Goal: Information Seeking & Learning: Learn about a topic

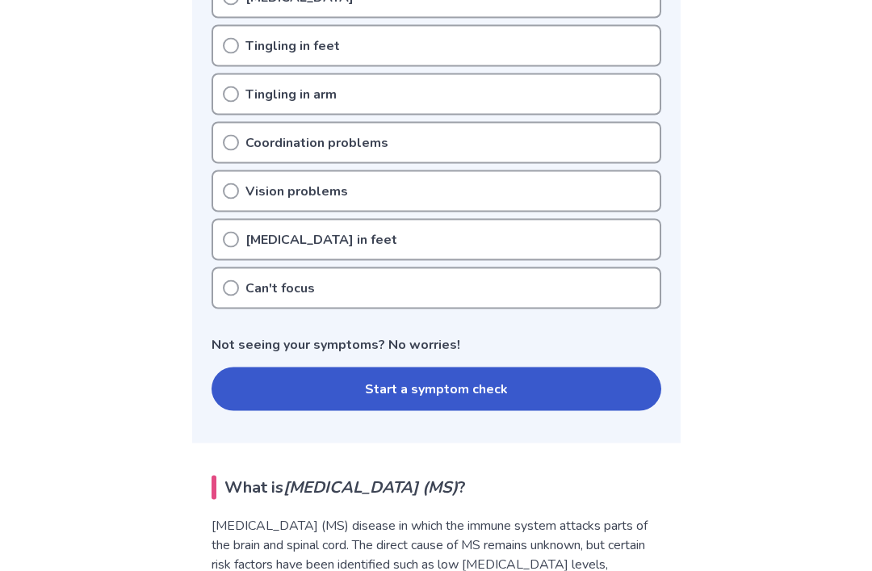
scroll to position [635, 0]
click at [236, 253] on div "[MEDICAL_DATA] in feet" at bounding box center [437, 239] width 450 height 42
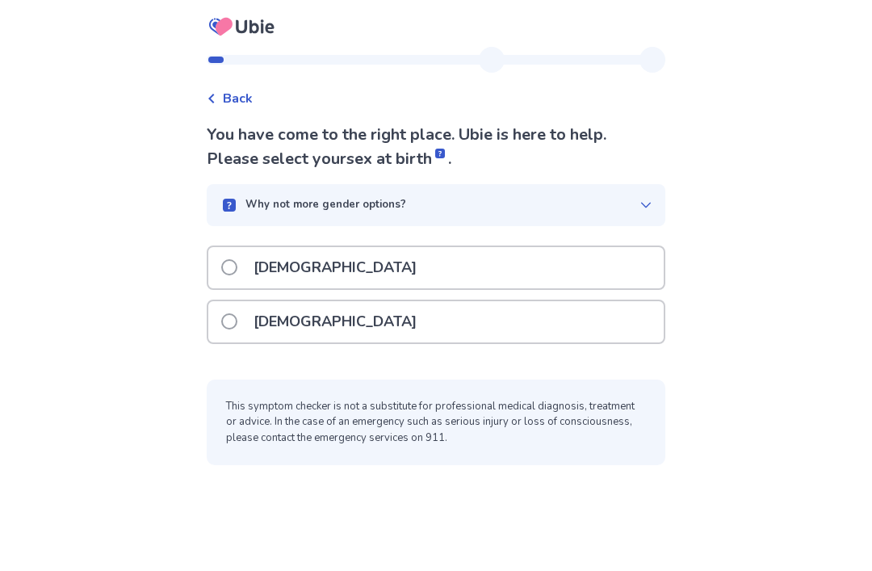
click at [237, 265] on span at bounding box center [229, 267] width 16 height 16
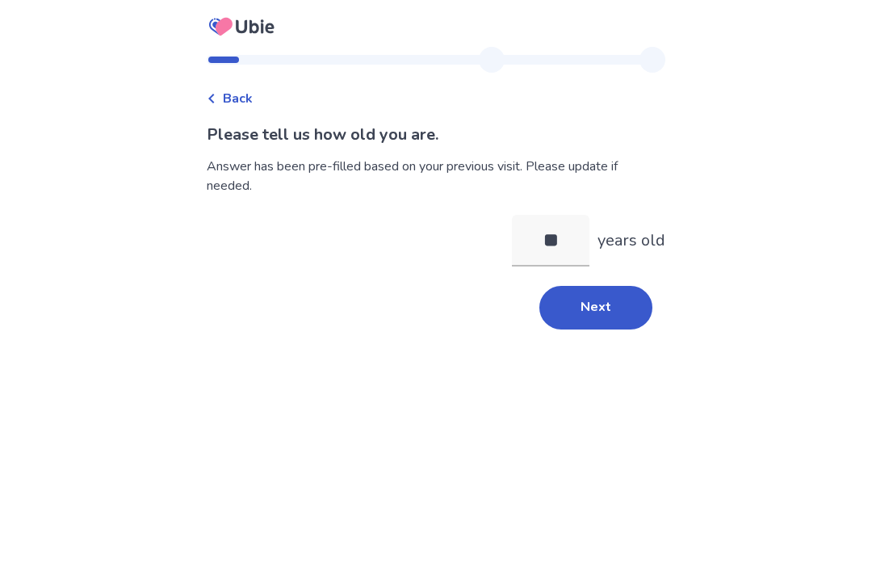
click at [593, 309] on button "Next" at bounding box center [595, 308] width 113 height 44
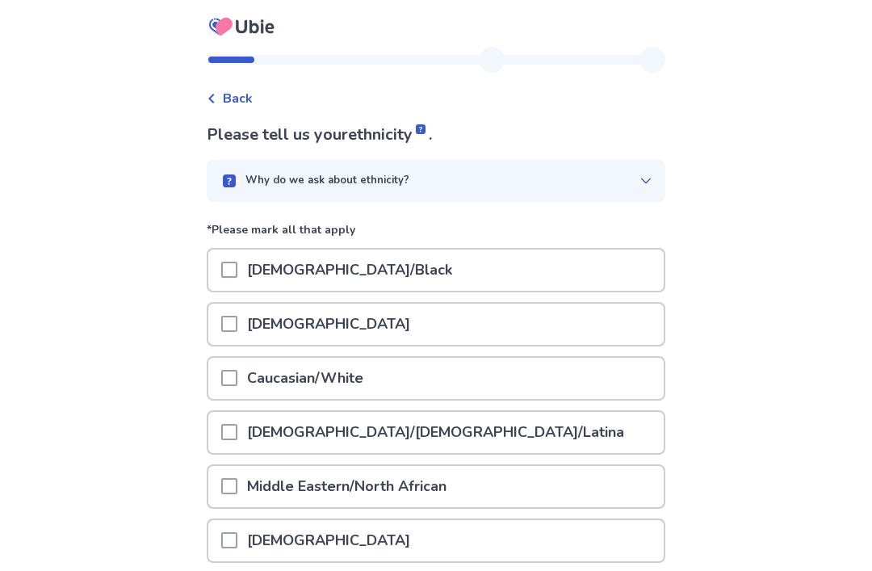
click at [480, 375] on div "Caucasian/White" at bounding box center [435, 378] width 455 height 41
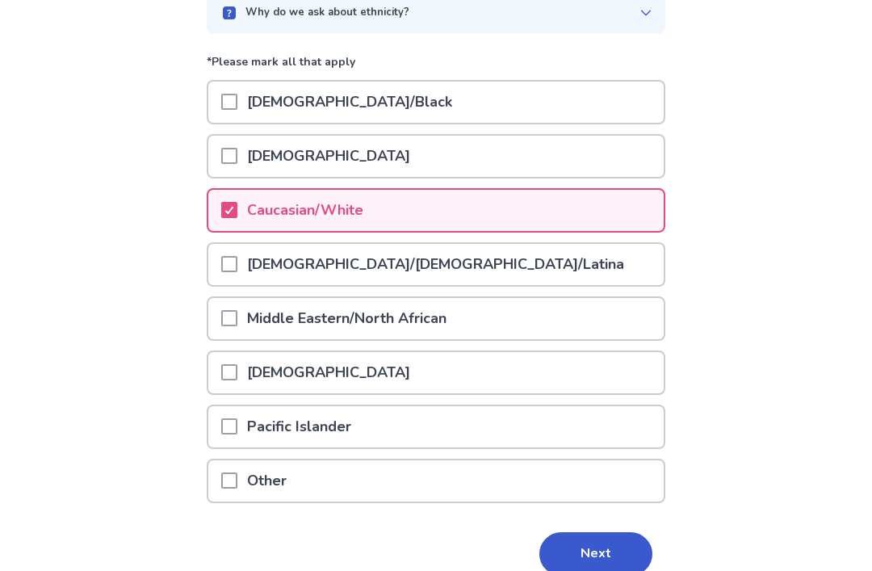
scroll to position [191, 0]
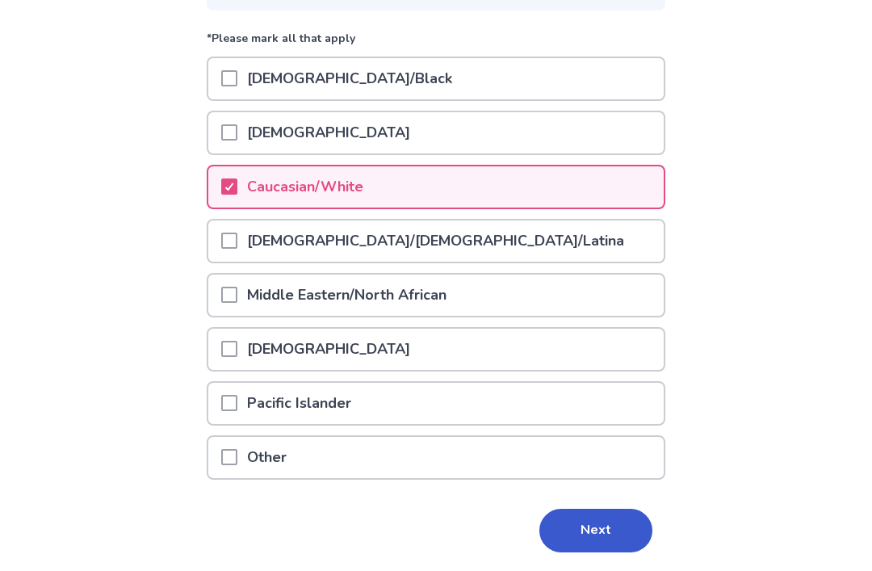
click at [602, 530] on button "Next" at bounding box center [595, 531] width 113 height 44
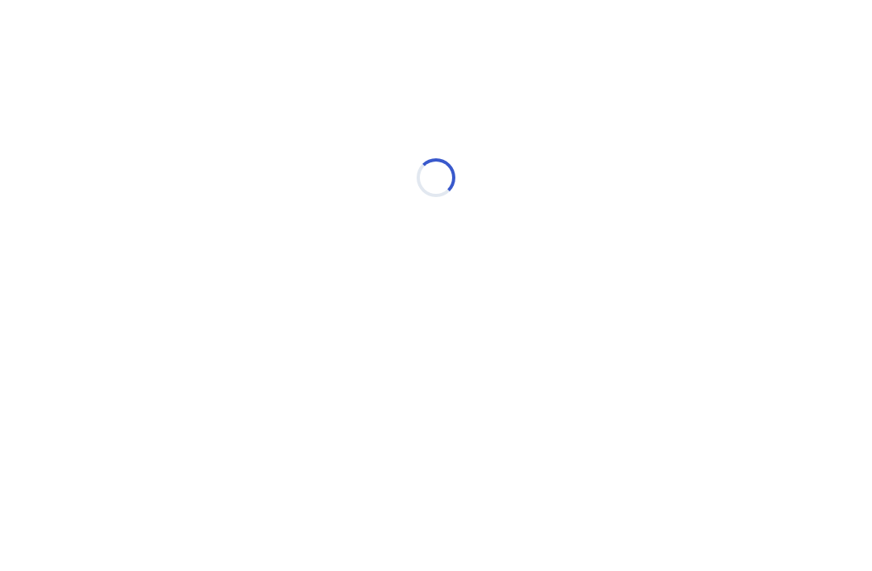
scroll to position [0, 0]
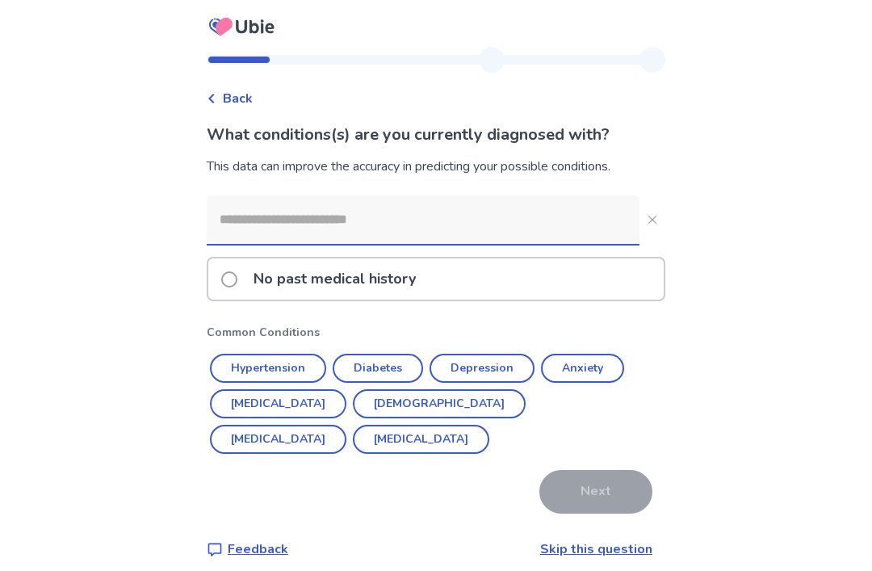
click at [488, 360] on button "Depression" at bounding box center [481, 368] width 105 height 29
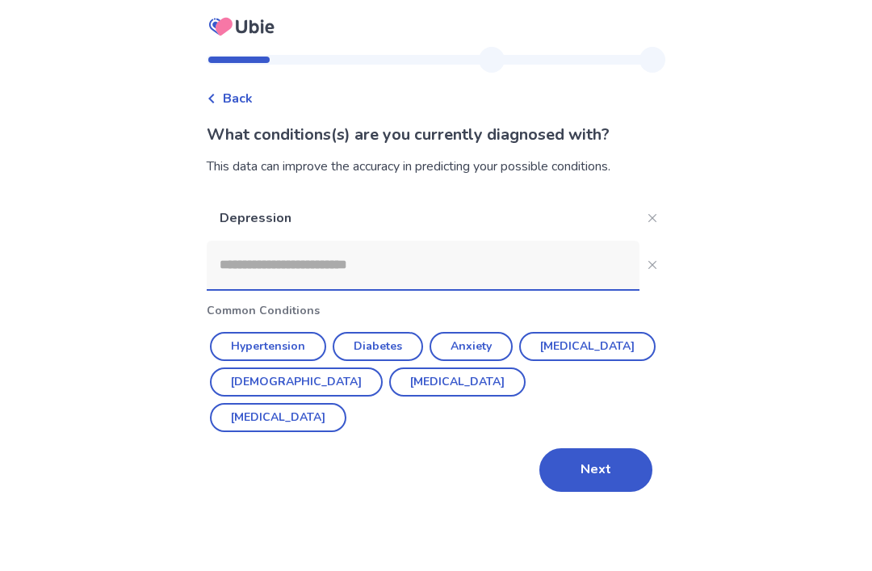
click at [482, 347] on button "Anxiety" at bounding box center [470, 346] width 83 height 29
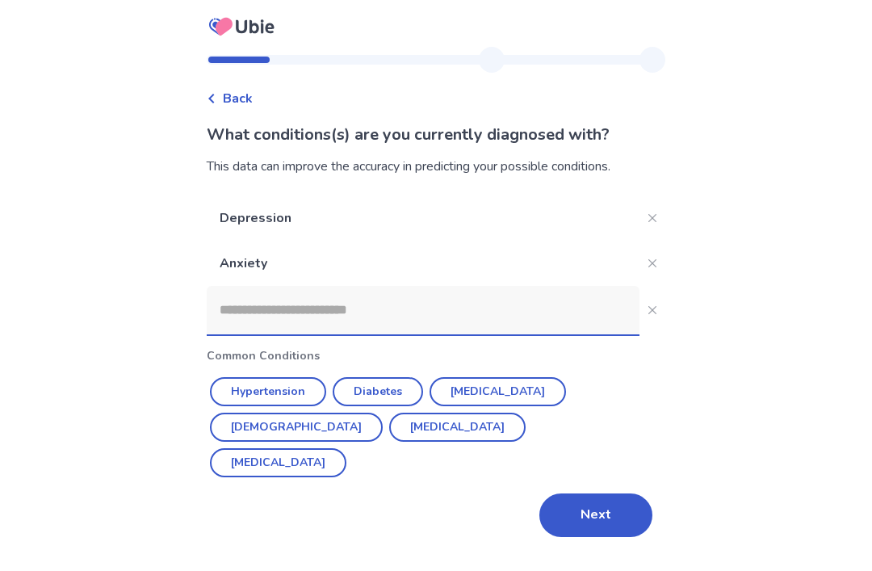
click at [427, 431] on button "Erectile Dysfunction" at bounding box center [457, 427] width 136 height 29
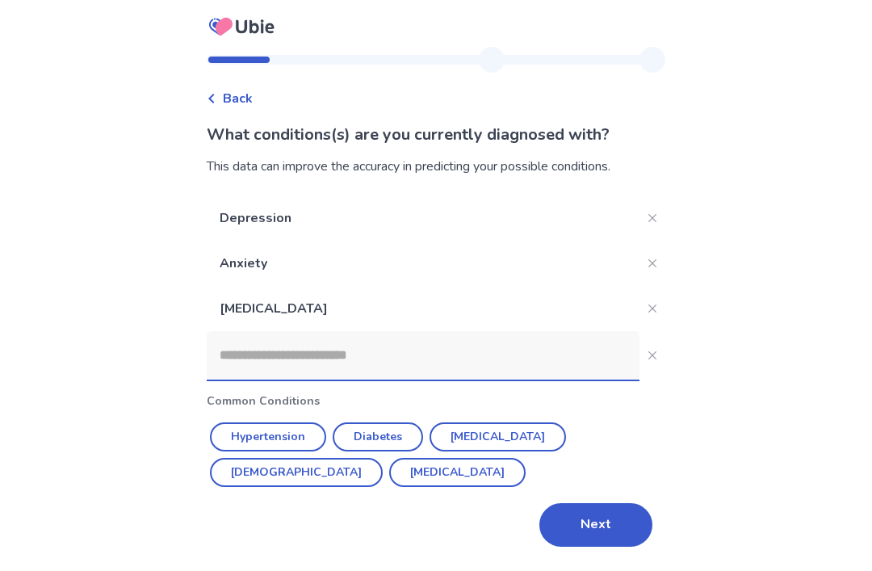
click at [415, 481] on button "Benign Prostatic Hyperplasia" at bounding box center [457, 472] width 136 height 29
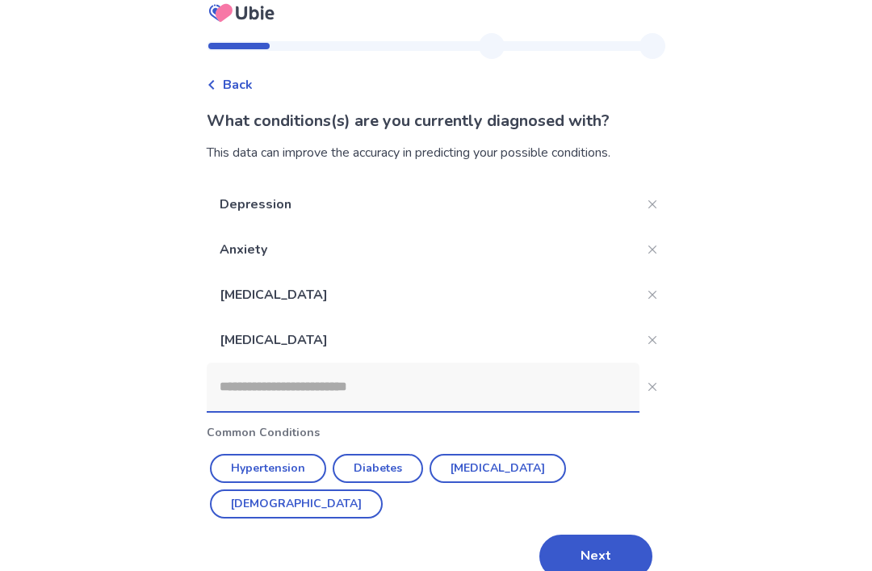
scroll to position [52, 0]
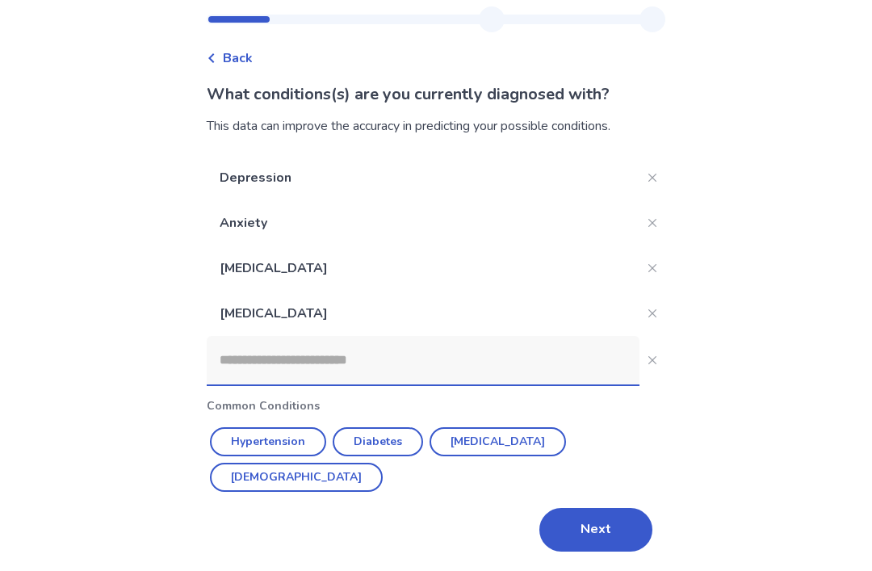
click at [596, 521] on button "Next" at bounding box center [595, 530] width 113 height 44
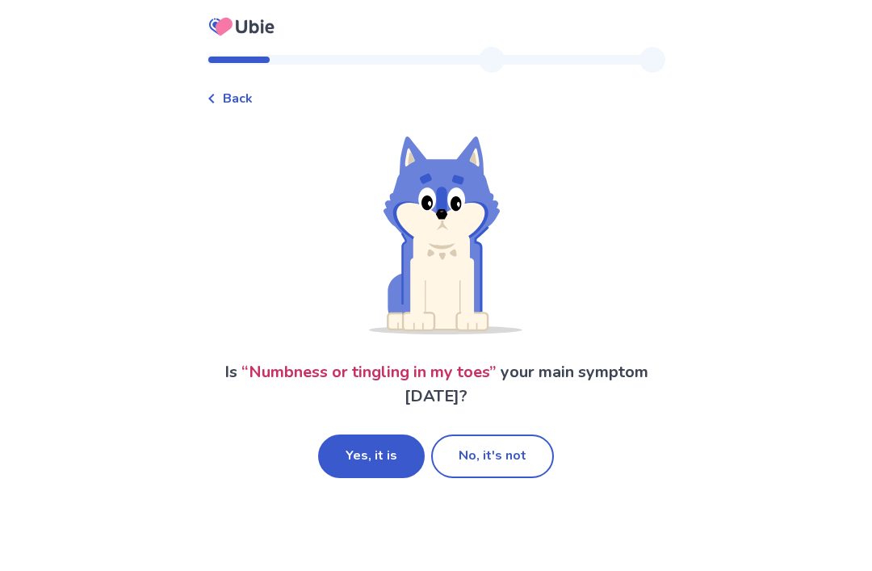
click at [383, 467] on button "Yes, it is" at bounding box center [371, 456] width 107 height 44
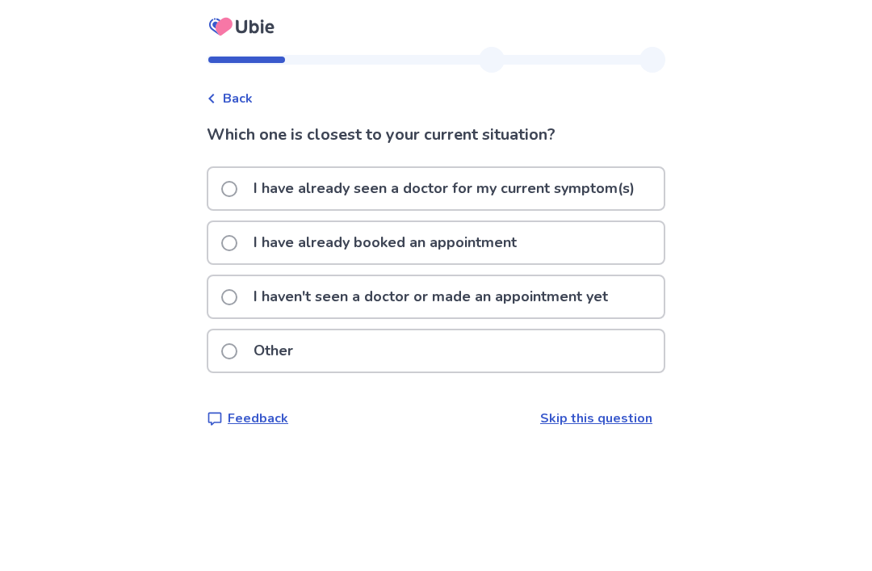
click at [242, 254] on label "I have already booked an appointment" at bounding box center [373, 242] width 305 height 41
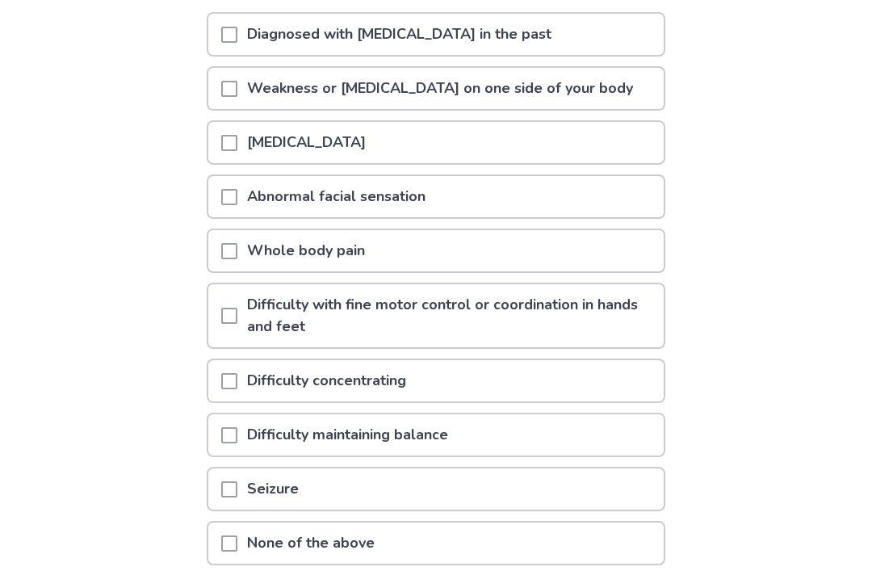
click at [237, 310] on span at bounding box center [229, 316] width 16 height 16
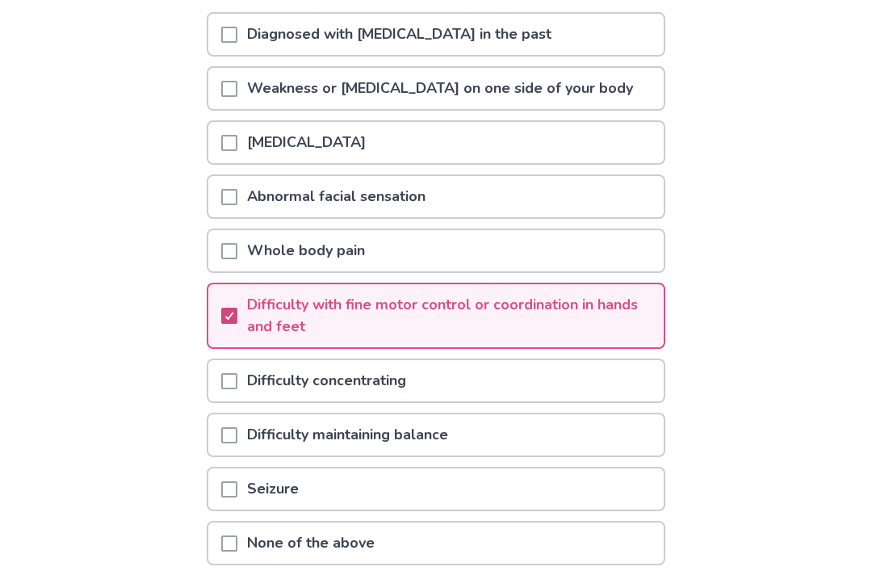
scroll to position [205, 0]
click at [237, 385] on span at bounding box center [229, 381] width 16 height 16
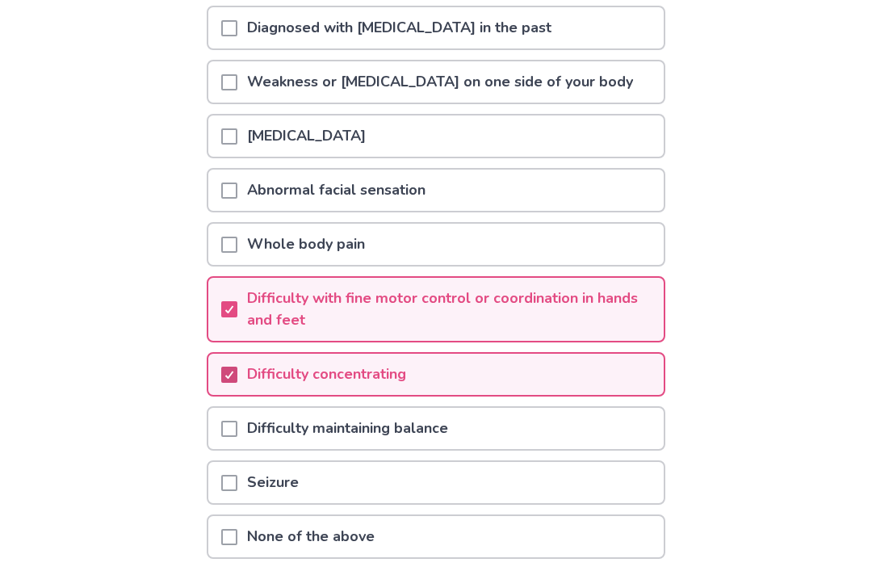
scroll to position [291, 0]
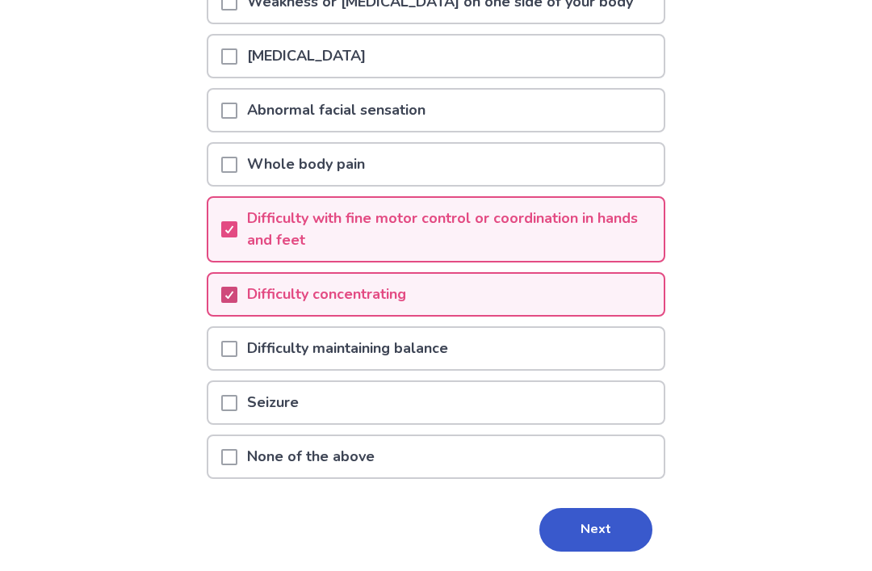
click at [587, 537] on button "Next" at bounding box center [595, 530] width 113 height 44
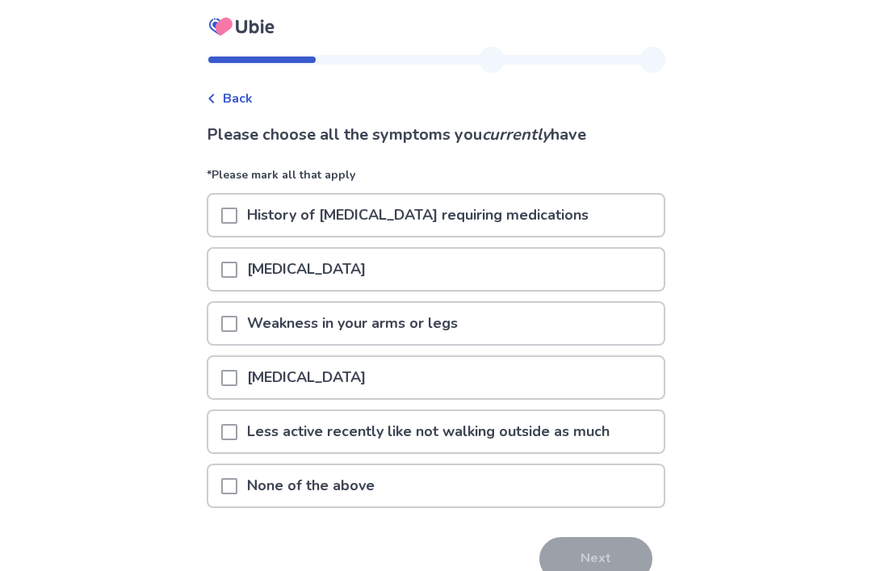
click at [237, 262] on span at bounding box center [229, 270] width 16 height 16
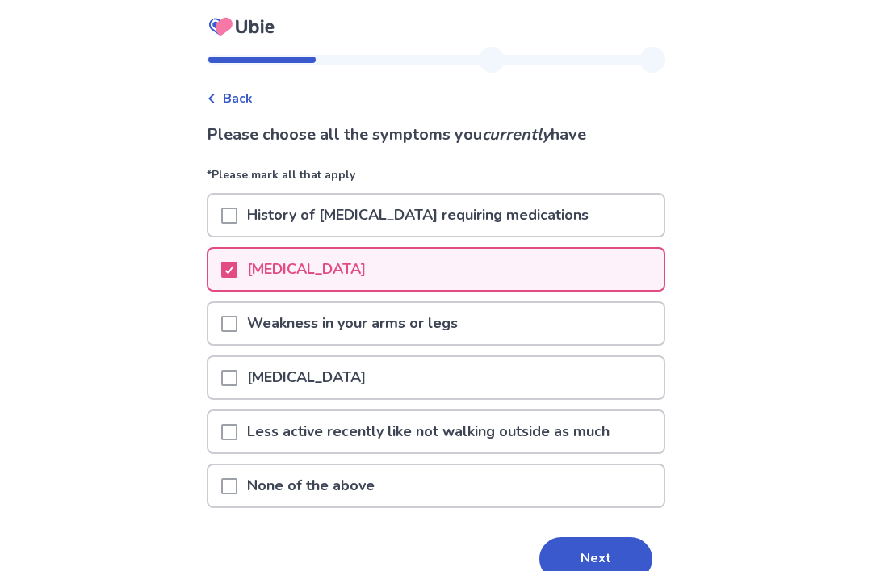
click at [237, 328] on span at bounding box center [229, 324] width 16 height 16
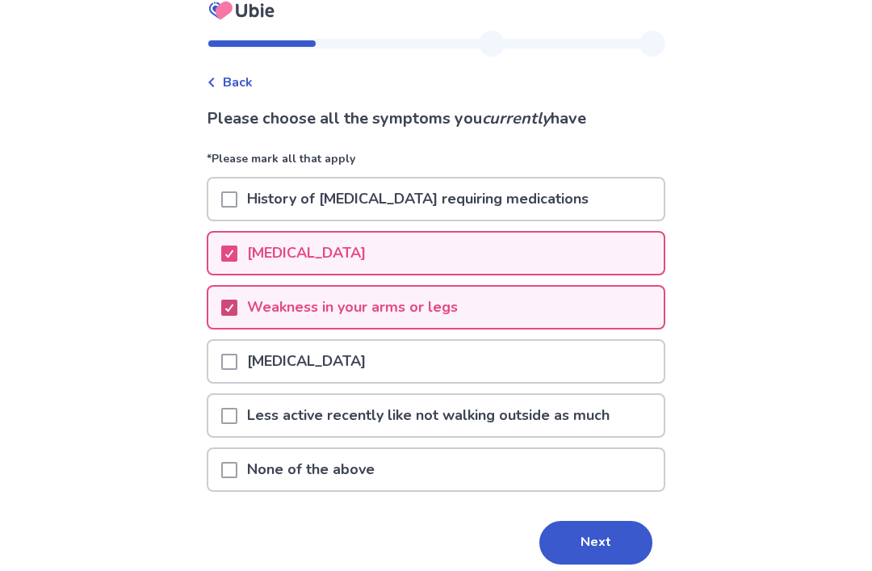
scroll to position [17, 0]
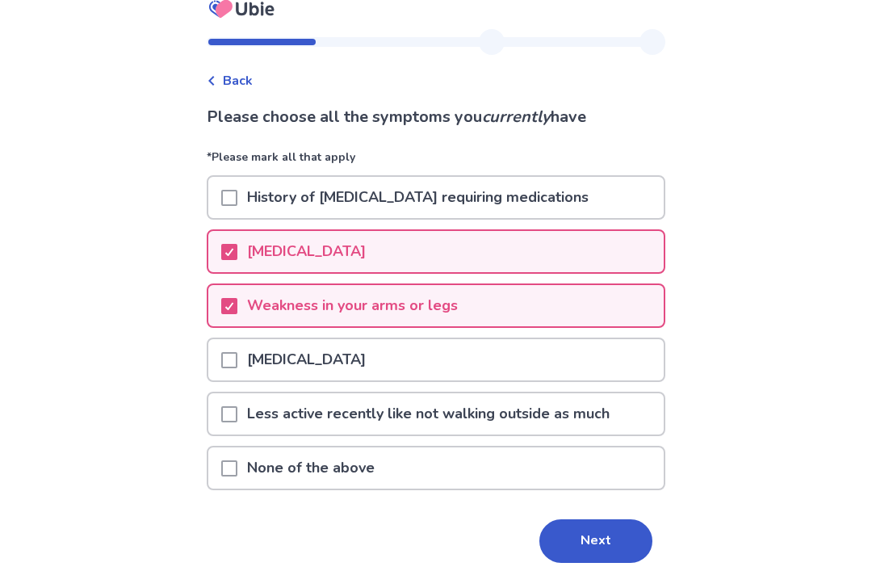
click at [237, 420] on span at bounding box center [229, 415] width 16 height 16
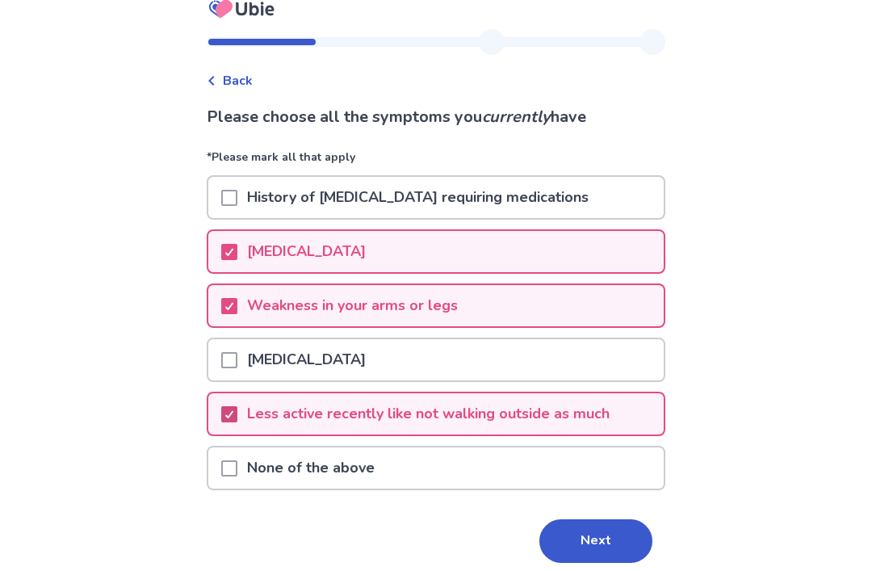
click at [595, 538] on button "Next" at bounding box center [595, 541] width 113 height 44
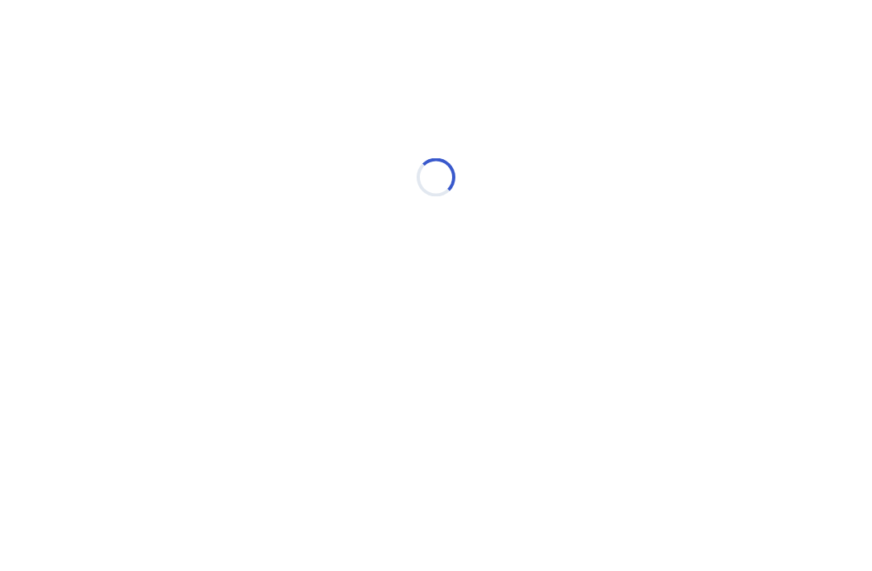
scroll to position [0, 0]
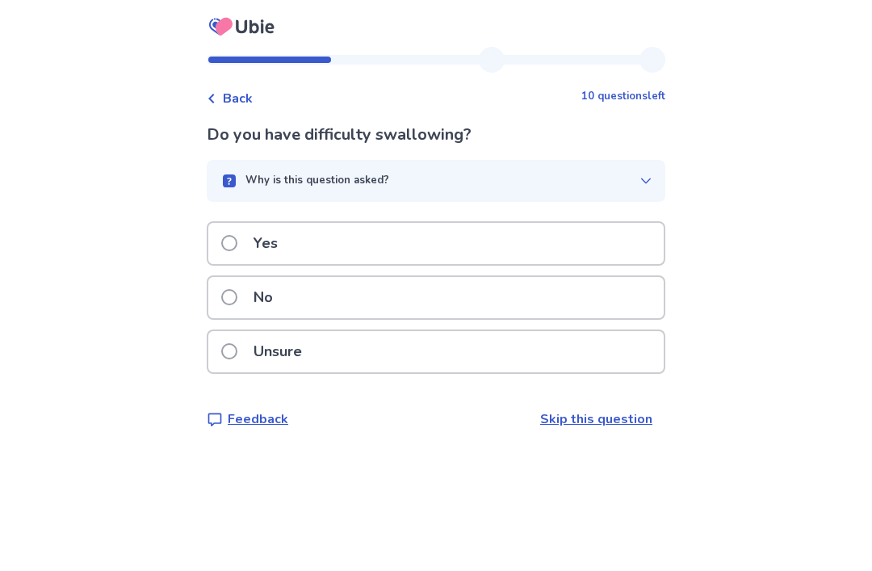
click at [248, 239] on label "Yes" at bounding box center [254, 243] width 66 height 41
click at [248, 241] on label "Yes" at bounding box center [254, 243] width 66 height 41
click at [237, 251] on span at bounding box center [229, 243] width 16 height 16
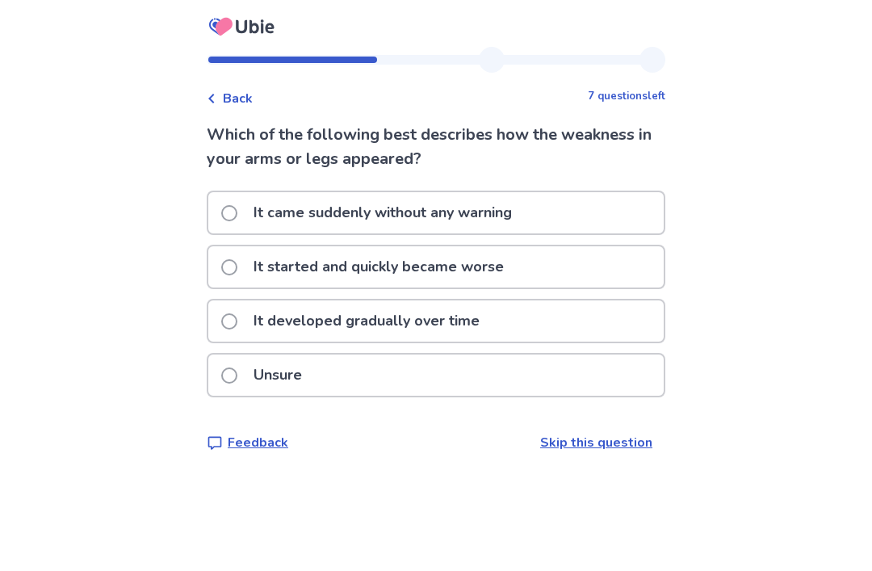
click at [225, 312] on div "It developed gradually over time" at bounding box center [435, 320] width 455 height 41
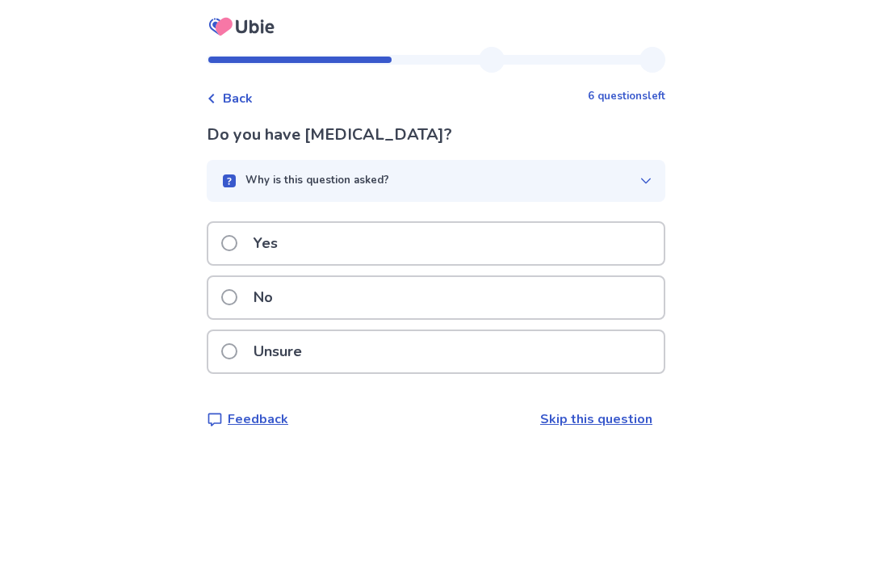
click at [237, 291] on span at bounding box center [229, 297] width 16 height 16
click at [252, 246] on label "Yes" at bounding box center [254, 243] width 66 height 41
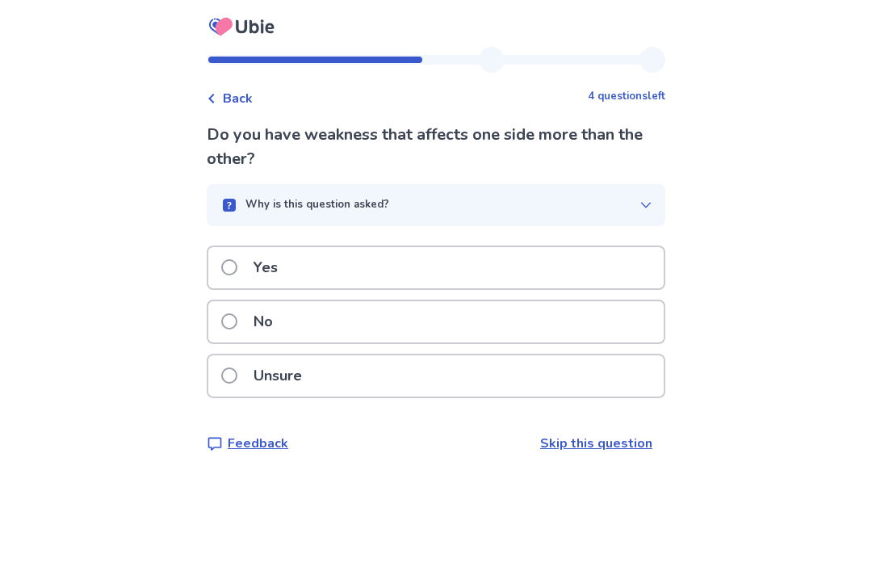
click at [232, 312] on label "No" at bounding box center [251, 321] width 61 height 41
click at [234, 316] on span at bounding box center [229, 321] width 16 height 16
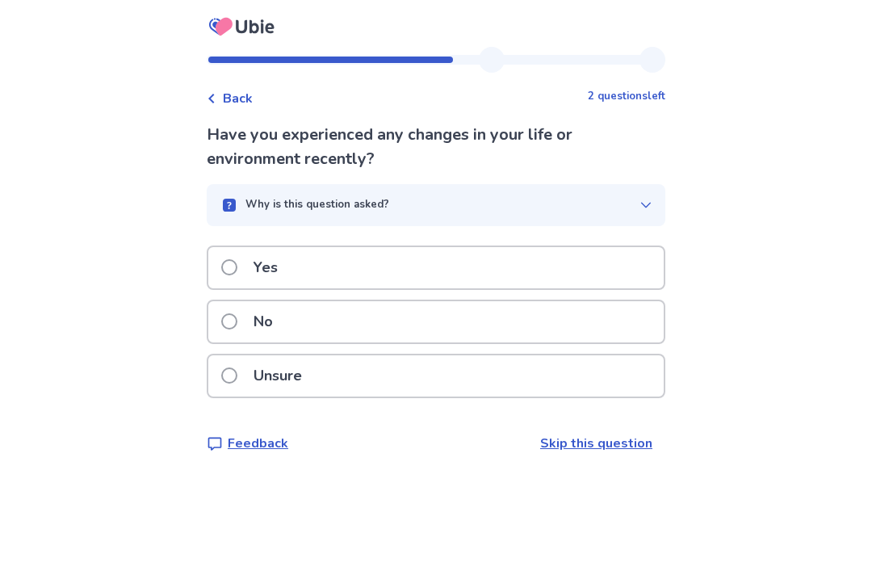
click at [233, 319] on span at bounding box center [229, 321] width 16 height 16
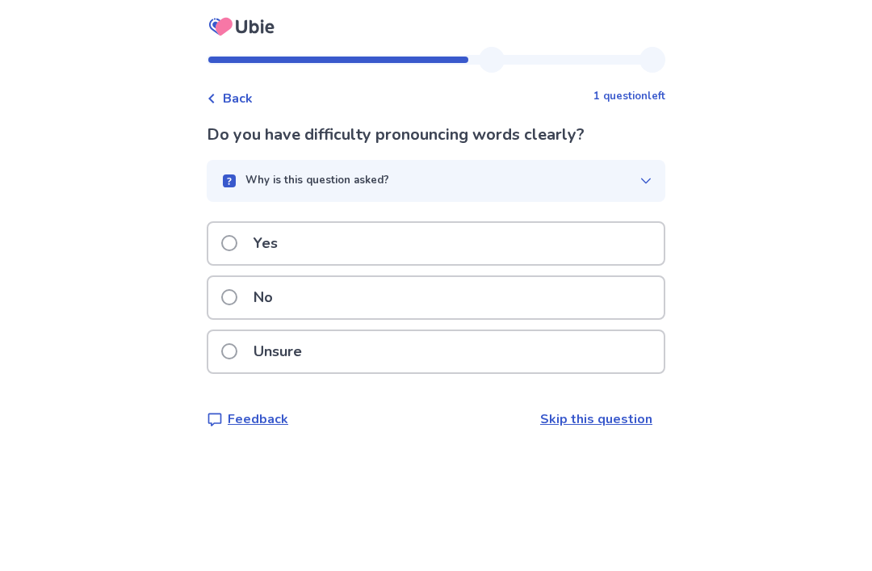
click at [237, 243] on span at bounding box center [229, 243] width 16 height 16
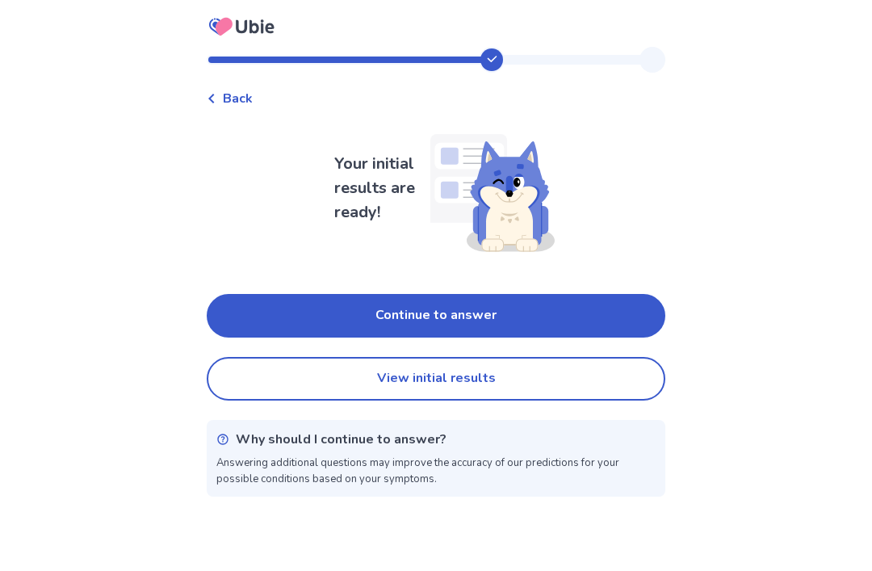
click at [522, 380] on button "View initial results" at bounding box center [436, 379] width 459 height 44
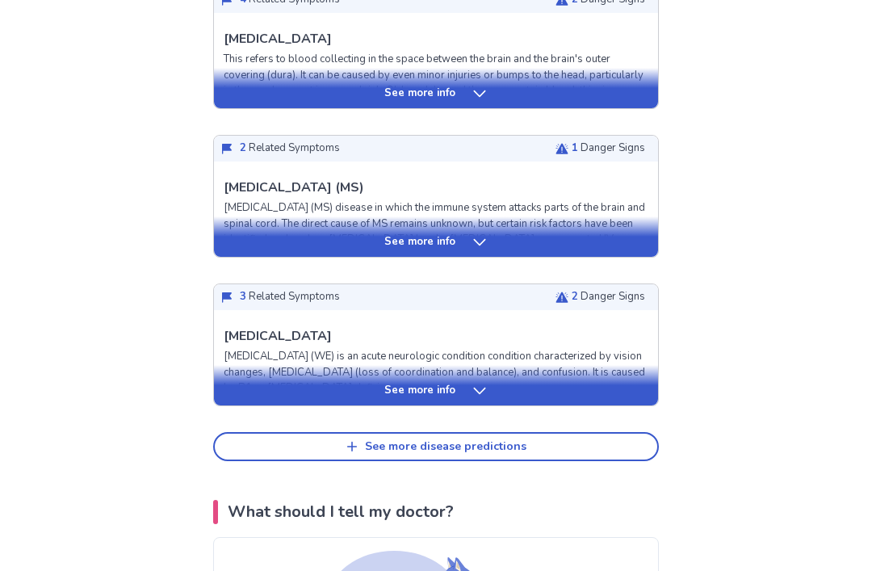
scroll to position [646, 0]
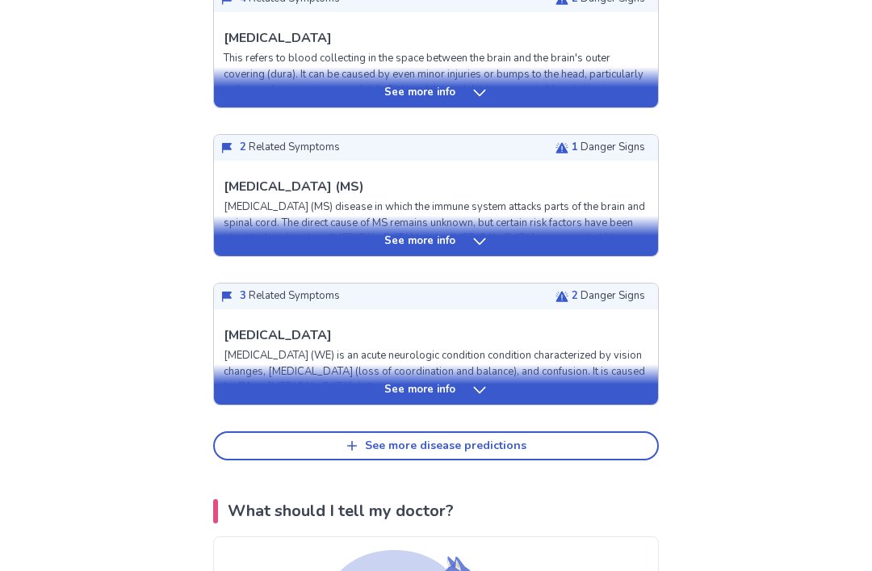
click at [596, 432] on button "See more disease predictions" at bounding box center [436, 446] width 446 height 29
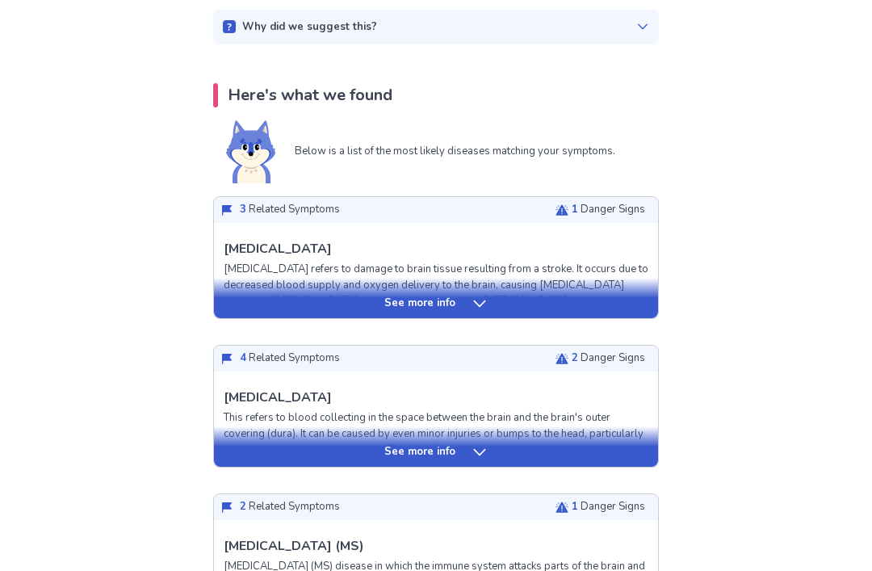
scroll to position [0, 0]
